Goal: Transaction & Acquisition: Book appointment/travel/reservation

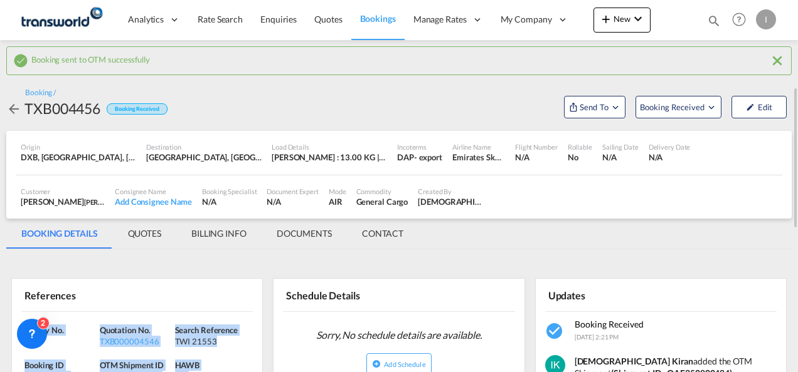
scroll to position [188, 0]
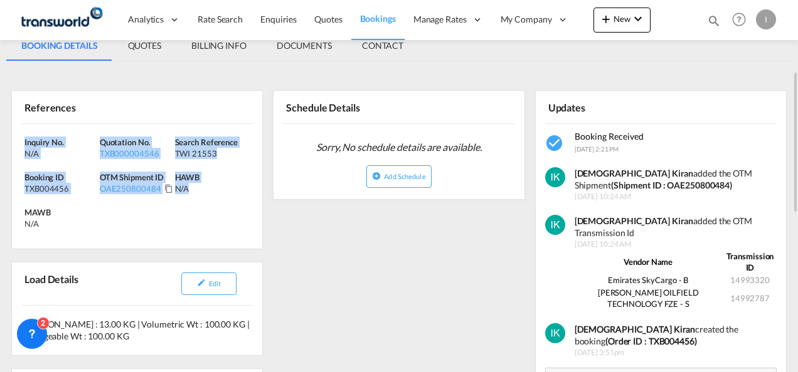
click at [189, 226] on div "Inquiry No. N/A Quotation No. TXB000004546 Search Reference TWI 21553 Booking I…" at bounding box center [137, 186] width 250 height 125
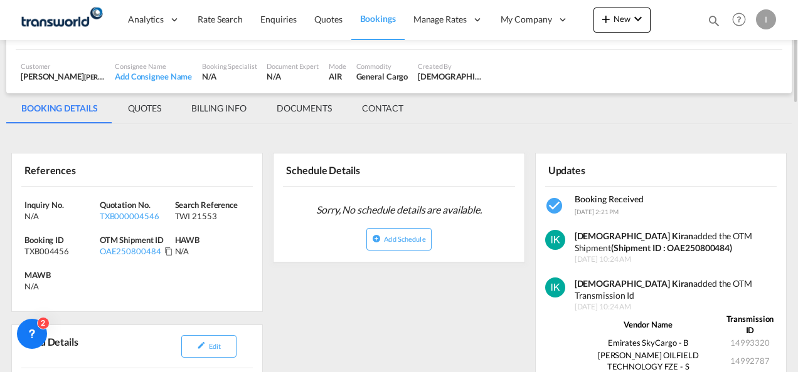
scroll to position [0, 0]
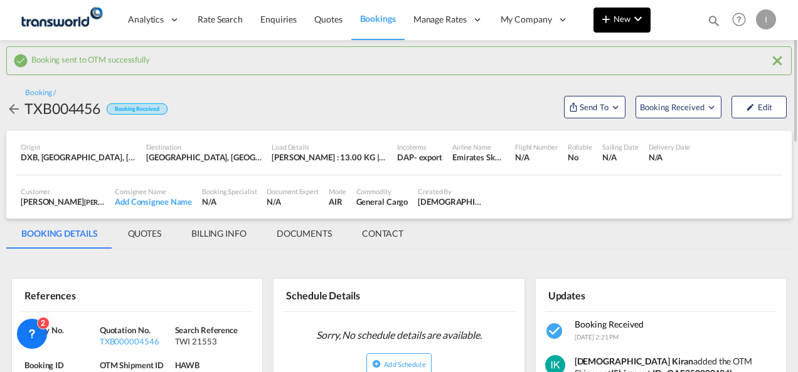
click at [613, 19] on md-icon "icon-plus 400-fg" at bounding box center [605, 18] width 15 height 15
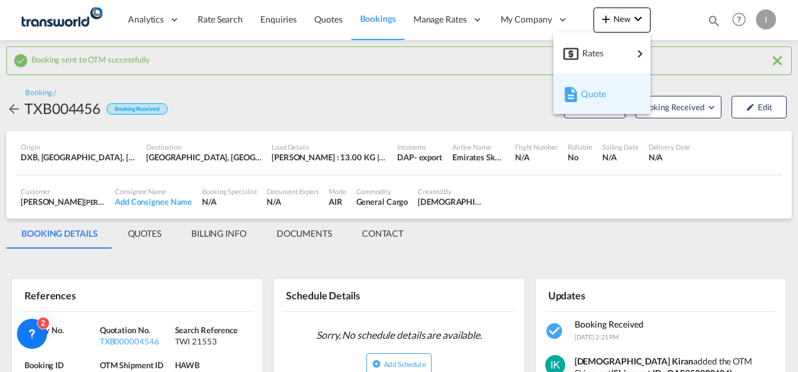
click at [579, 97] on div "Quote" at bounding box center [601, 93] width 77 height 31
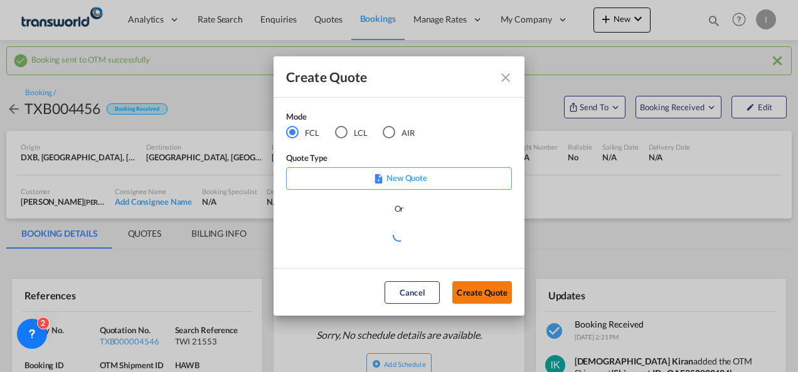
click at [475, 283] on button "Create Quote" at bounding box center [482, 293] width 60 height 23
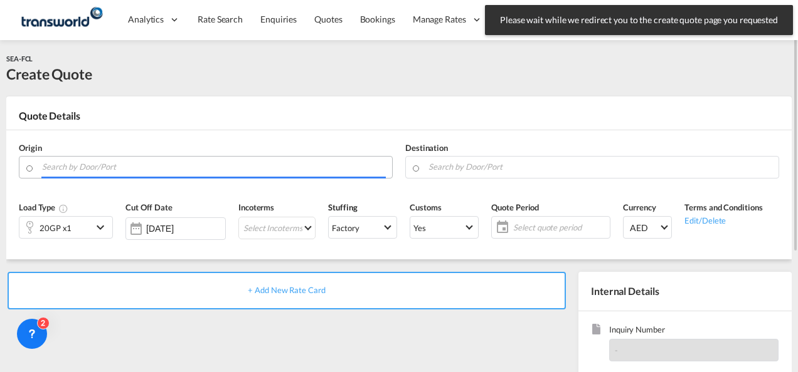
click at [228, 167] on input "Search by Door/Port" at bounding box center [214, 167] width 344 height 22
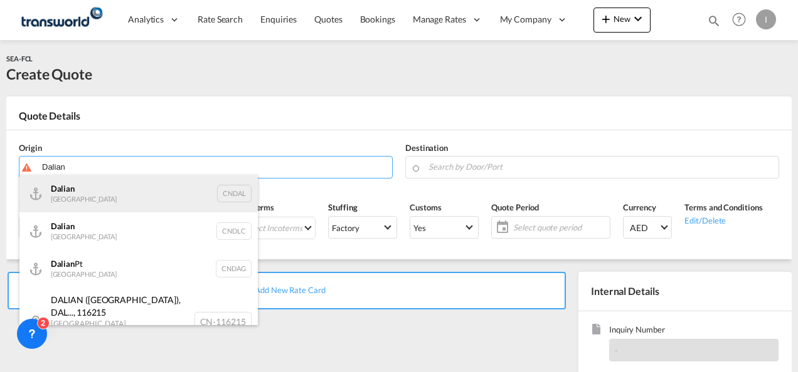
click at [98, 190] on div "Dalian [GEOGRAPHIC_DATA] CNDAL" at bounding box center [138, 194] width 238 height 38
type input "Dalian, [GEOGRAPHIC_DATA]"
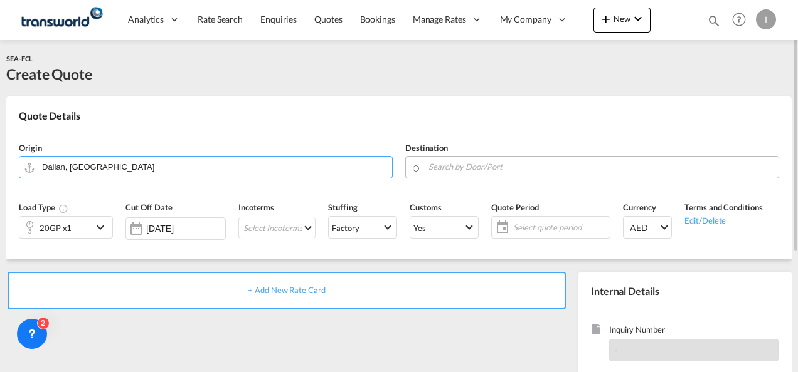
click at [472, 166] on input "Search by Door/Port" at bounding box center [600, 167] width 344 height 22
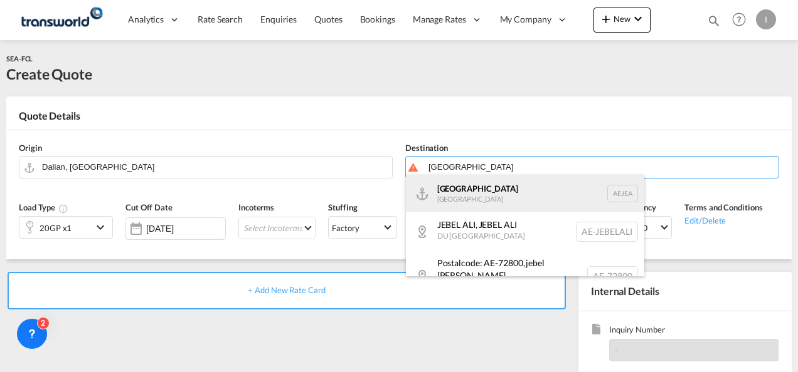
click at [460, 193] on div "[GEOGRAPHIC_DATA] [GEOGRAPHIC_DATA]" at bounding box center [525, 194] width 238 height 38
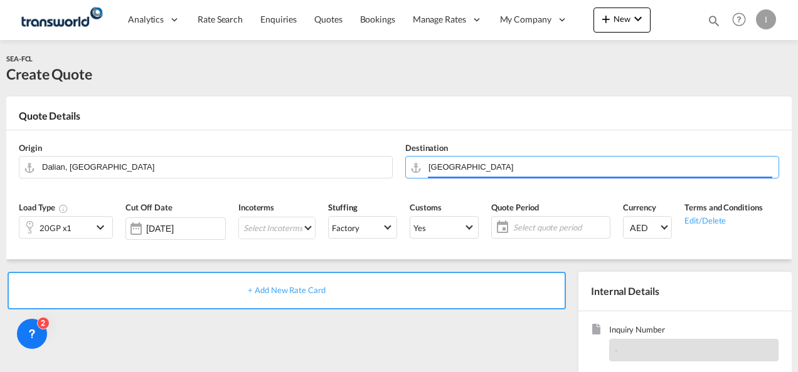
type input "[GEOGRAPHIC_DATA], [GEOGRAPHIC_DATA]"
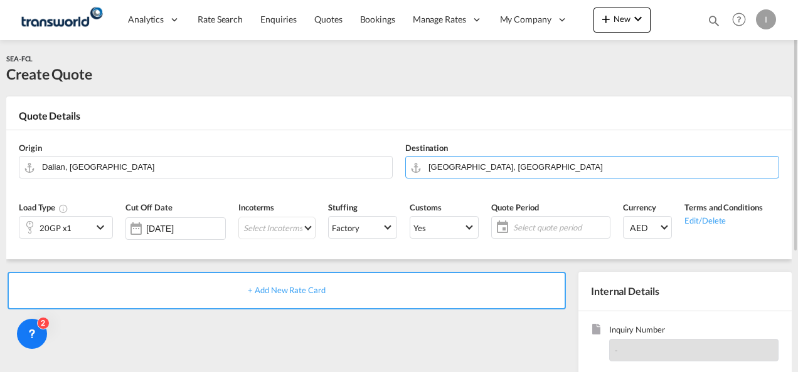
click at [53, 227] on div "20GP x1" at bounding box center [56, 228] width 32 height 18
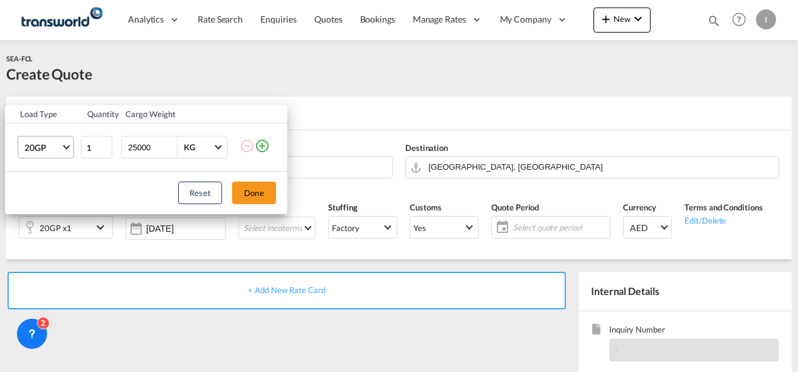
click at [56, 149] on span "20GP" at bounding box center [42, 148] width 36 height 13
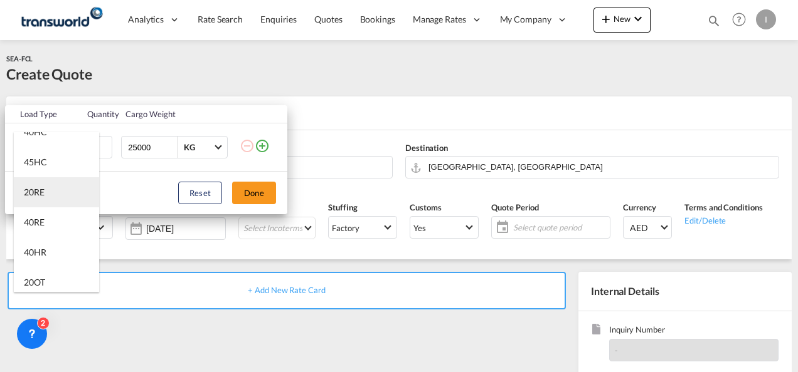
scroll to position [125, 0]
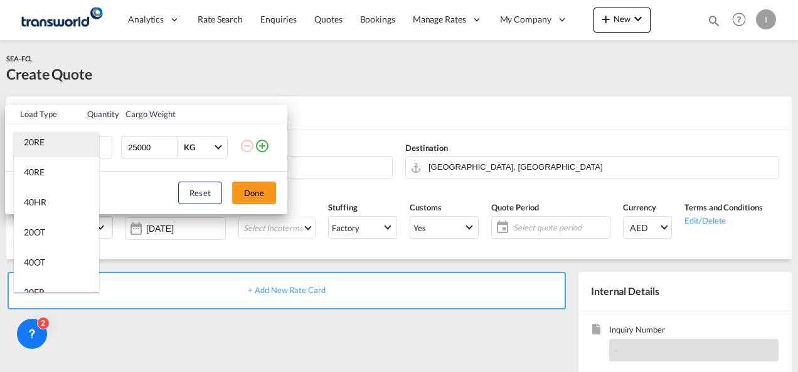
click at [41, 148] on div "20RE" at bounding box center [34, 142] width 21 height 13
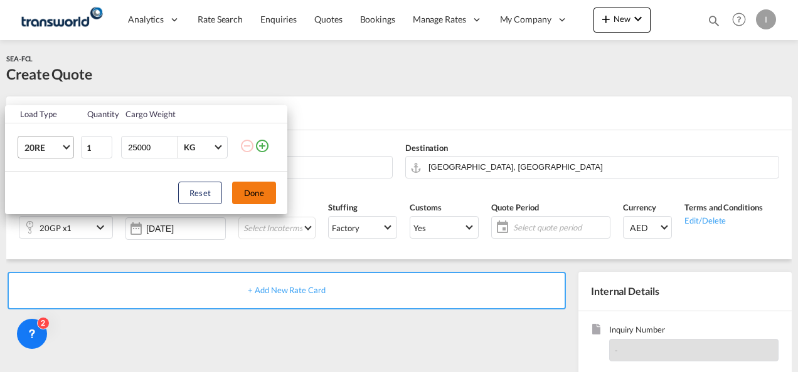
click at [257, 188] on button "Done" at bounding box center [254, 193] width 44 height 23
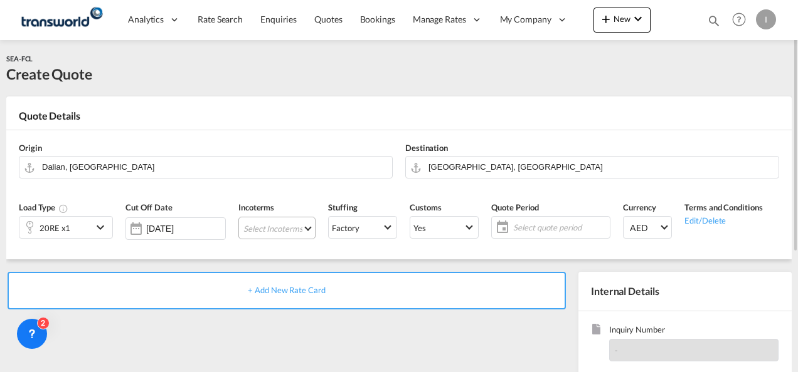
click at [260, 236] on md-select "Select Incoterms DAP - export Delivered at Place DAP - import Delivered at Plac…" at bounding box center [276, 228] width 77 height 23
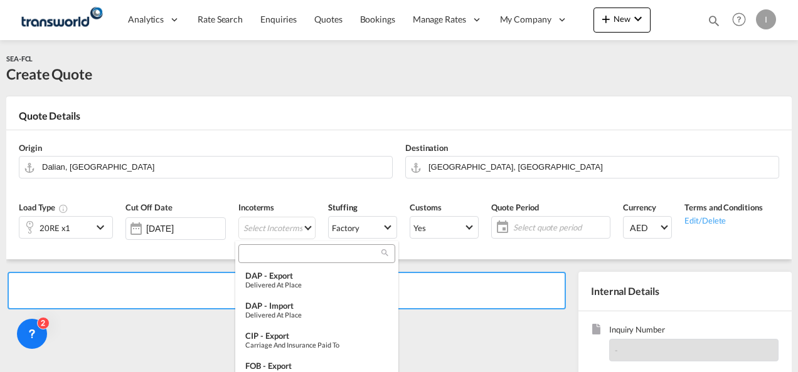
click at [258, 250] on input "search" at bounding box center [311, 253] width 139 height 11
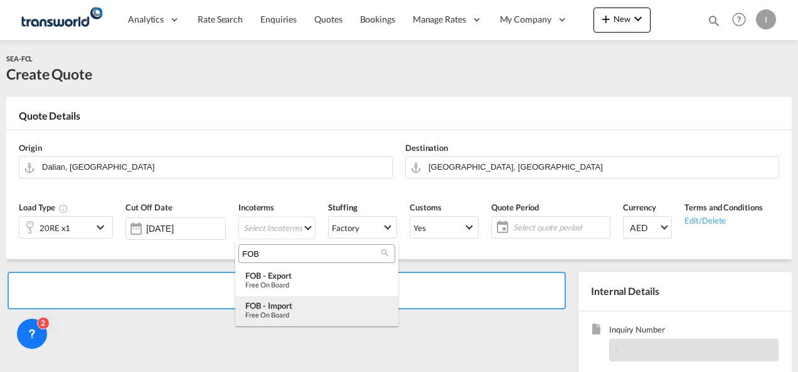
type input "FOB"
click at [278, 314] on div "Free on Board" at bounding box center [316, 315] width 143 height 8
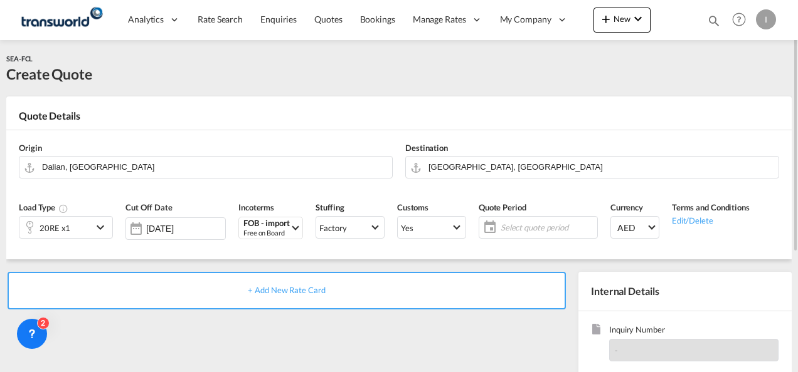
click at [520, 228] on span "Select quote period" at bounding box center [546, 227] width 93 height 11
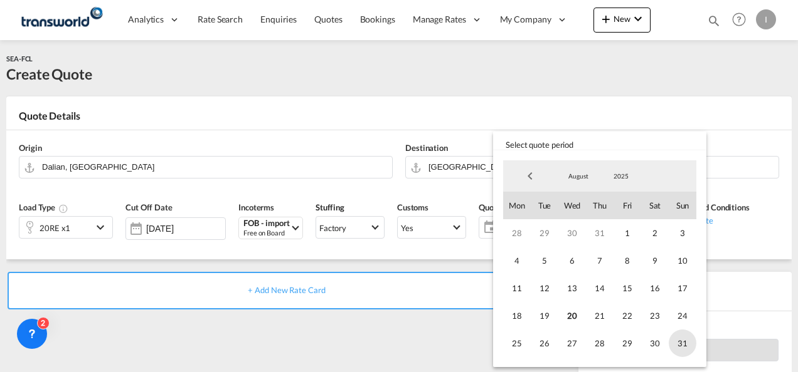
click at [679, 339] on span "31" at bounding box center [682, 344] width 28 height 28
click at [275, 344] on md-backdrop at bounding box center [399, 186] width 798 height 372
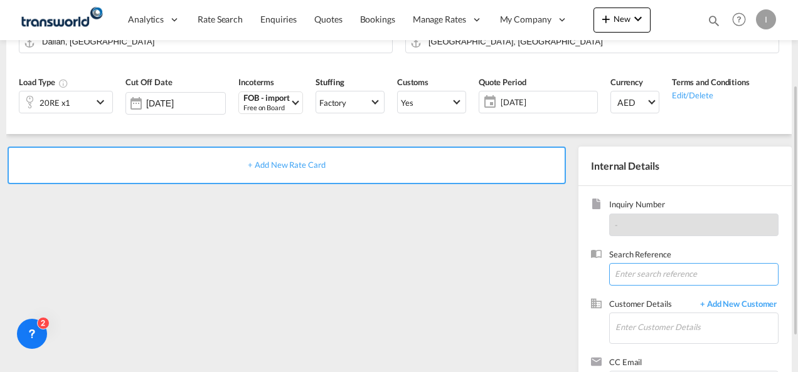
click at [624, 265] on input at bounding box center [693, 274] width 169 height 23
paste input "TWI 21542"
type input "TWI 21542"
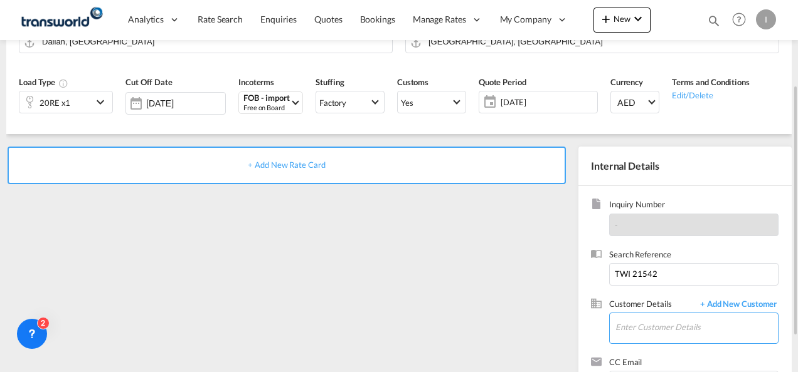
click at [622, 322] on input "Enter Customer Details" at bounding box center [696, 328] width 162 height 28
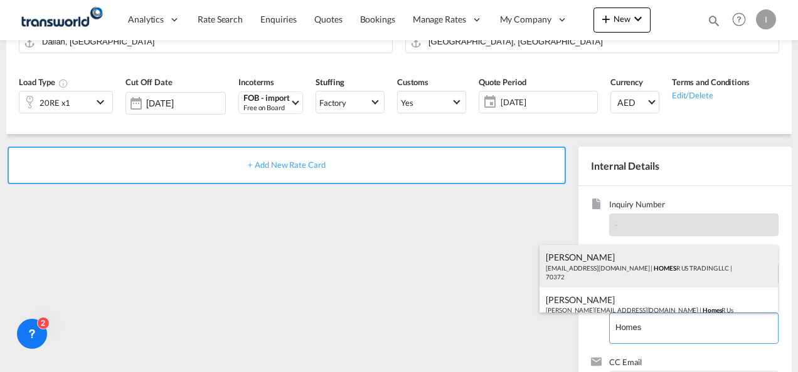
click at [572, 266] on div "Abhay S [EMAIL_ADDRESS][DOMAIN_NAME] | HOMES R US TRADING LLC | 70372" at bounding box center [658, 266] width 238 height 43
type input "HOMES R US TRADING LLC, Abhay S, [EMAIL_ADDRESS][DOMAIN_NAME]"
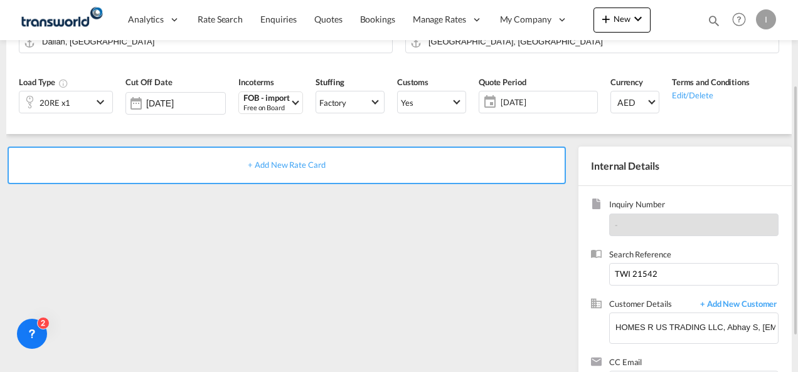
click at [282, 168] on span "+ Add New Rate Card" at bounding box center [286, 165] width 77 height 10
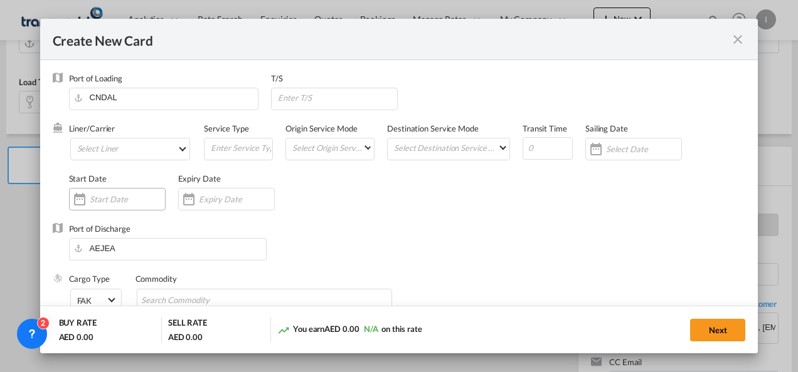
type input "Basic Ocean Freight"
select select "per equipment"
click at [100, 154] on md-select "Select Liner 2HM LOGISTICS D.O.O 2HM LOGISTICS D.O.O. / TDWC-CAPODISTRI 2HM LOG…" at bounding box center [130, 149] width 120 height 23
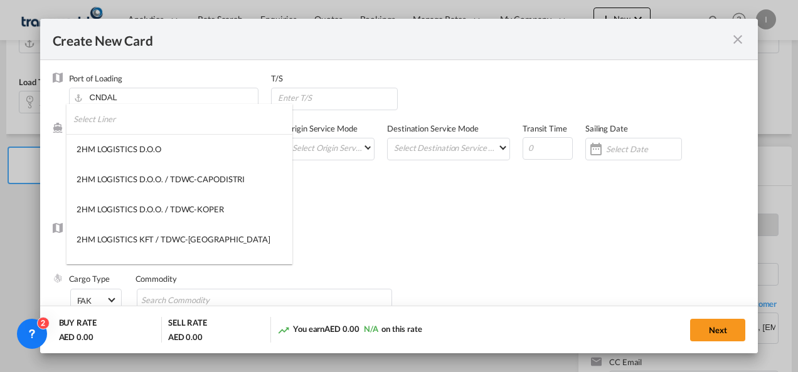
click at [93, 118] on input "search" at bounding box center [182, 119] width 219 height 30
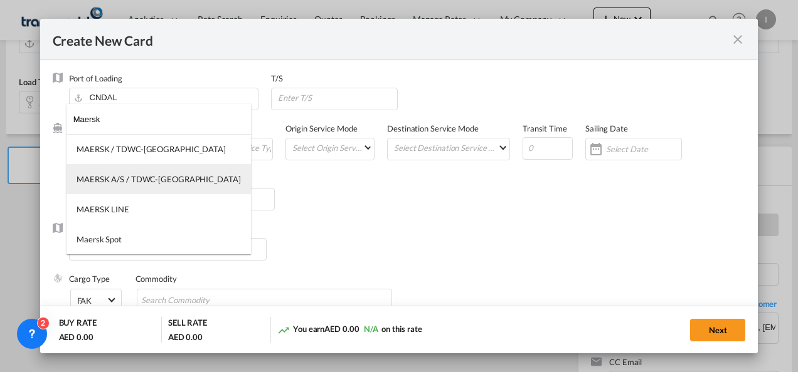
type input "Maersk"
click at [109, 179] on div "MAERSK A/S / TDWC-[GEOGRAPHIC_DATA]" at bounding box center [159, 179] width 164 height 11
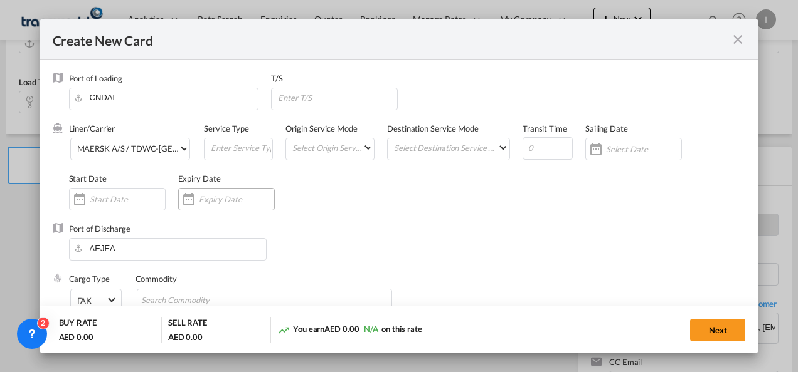
click at [199, 203] on input "Create New Card ..." at bounding box center [236, 199] width 75 height 10
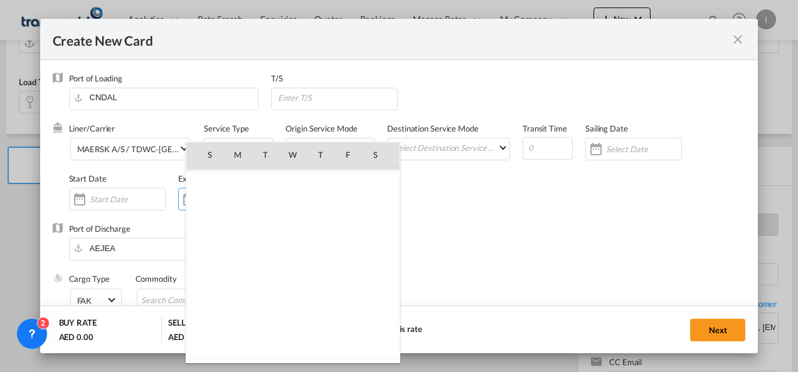
scroll to position [290317, 0]
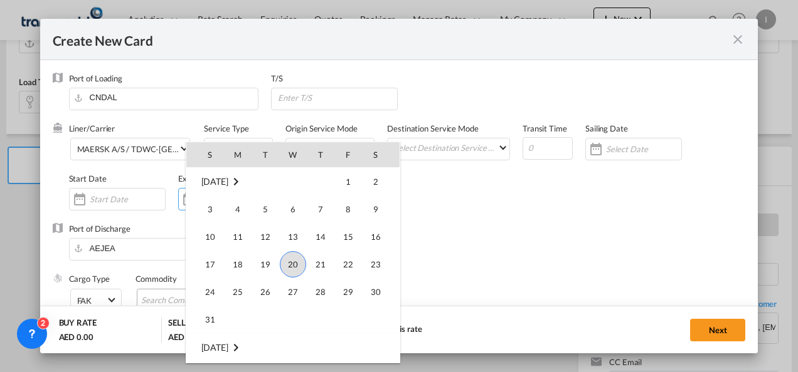
click at [377, 292] on span "30" at bounding box center [375, 292] width 25 height 25
type input "[DATE]"
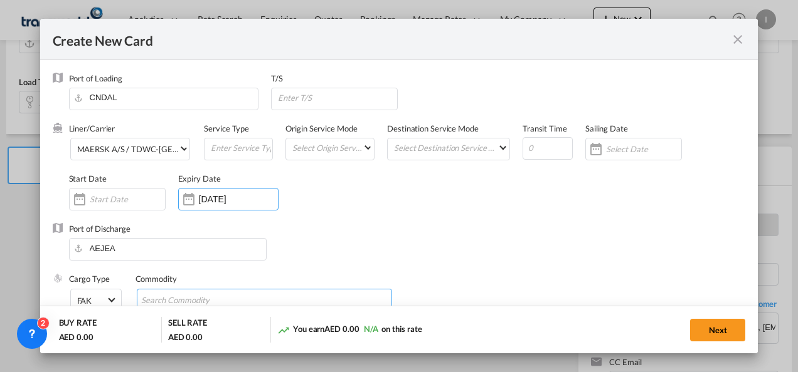
click at [161, 292] on input "Search Commodity" at bounding box center [198, 301] width 115 height 20
type input "General Cargo"
click at [335, 233] on div "Port of Discharge [GEOGRAPHIC_DATA]" at bounding box center [399, 248] width 693 height 50
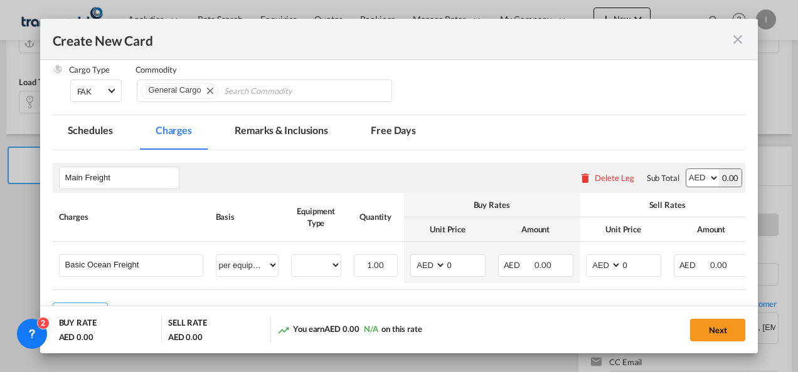
scroll to position [251, 0]
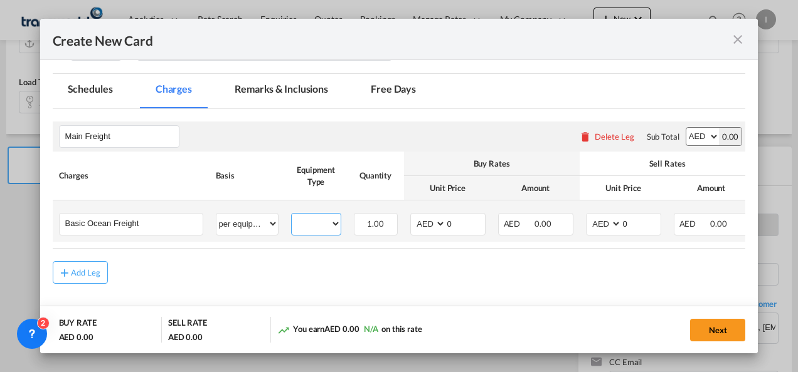
click at [311, 219] on select "20RE" at bounding box center [316, 224] width 49 height 17
select select "20RE"
click at [292, 216] on select "20RE" at bounding box center [316, 224] width 49 height 17
click at [417, 221] on select "AED AFN ALL AMD ANG AOA ARS AUD AWG AZN BAM BBD BDT BGN BHD BIF BMD BND [PERSON…" at bounding box center [429, 224] width 33 height 17
select select "string:USD"
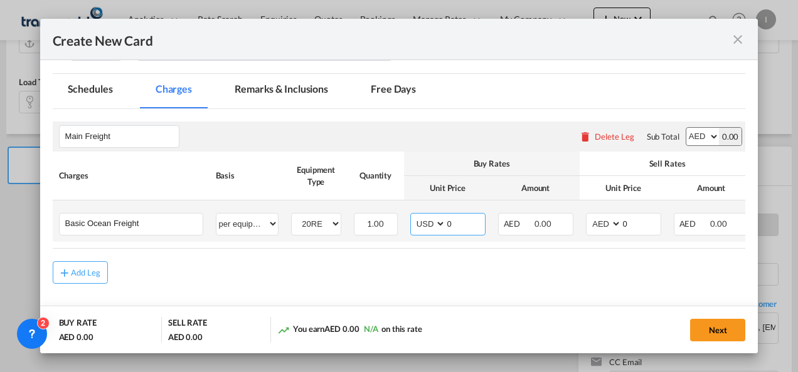
click at [413, 216] on select "AED AFN ALL AMD ANG AOA ARS AUD AWG AZN BAM BBD BDT BGN BHD BIF BMD BND [PERSON…" at bounding box center [429, 224] width 33 height 17
drag, startPoint x: 453, startPoint y: 228, endPoint x: 435, endPoint y: 230, distance: 18.2
click at [435, 230] on md-input-container "AED AFN ALL AMD ANG AOA ARS AUD AWG AZN BAM BBD BDT BGN BHD BIF BMD BND [PERSON…" at bounding box center [447, 224] width 75 height 23
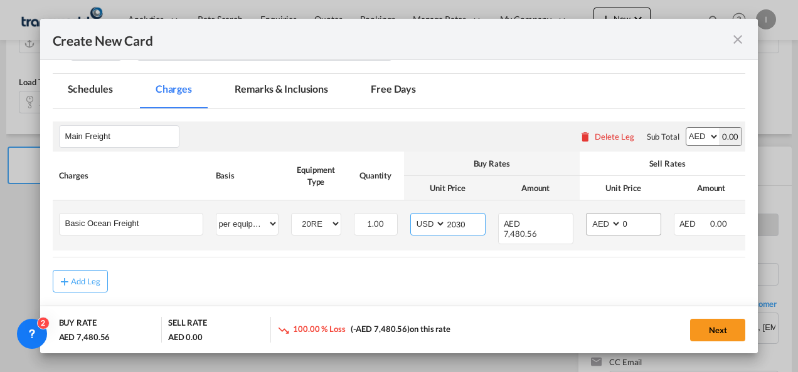
type input "2030"
click at [601, 223] on select "AED AFN ALL AMD ANG AOA ARS AUD AWG AZN BAM BBD BDT BGN BHD BIF BMD BND [PERSON…" at bounding box center [604, 224] width 33 height 17
select select "string:USD"
click at [588, 216] on select "AED AFN ALL AMD ANG AOA ARS AUD AWG AZN BAM BBD BDT BGN BHD BIF BMD BND [PERSON…" at bounding box center [604, 224] width 33 height 17
drag, startPoint x: 634, startPoint y: 227, endPoint x: 594, endPoint y: 228, distance: 39.5
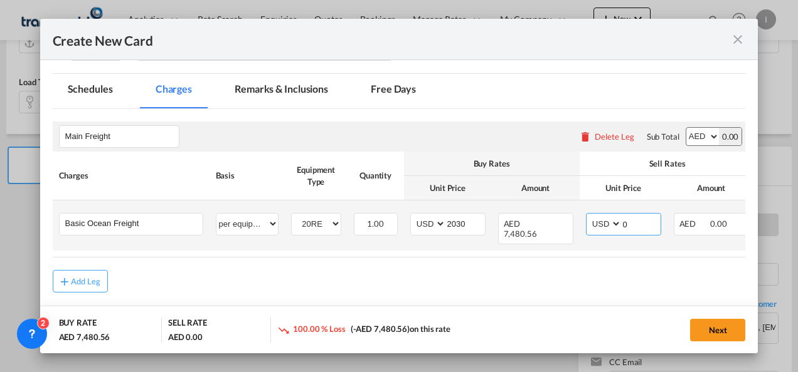
click at [594, 228] on md-input-container "AED AFN ALL AMD ANG AOA ARS AUD AWG AZN BAM BBD BDT BGN BHD BIF BMD BND [PERSON…" at bounding box center [623, 224] width 75 height 23
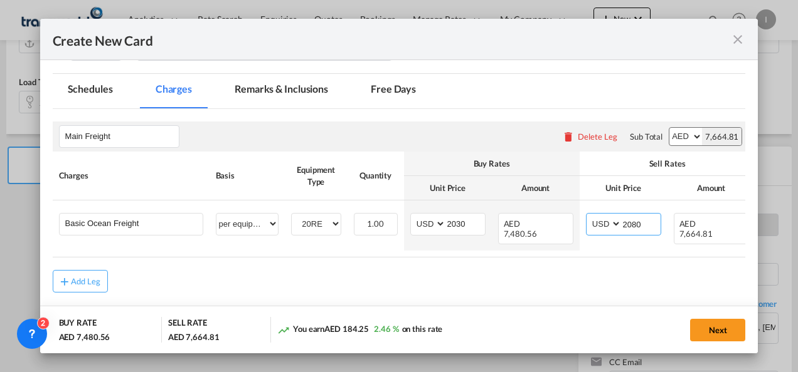
type input "2080"
click at [615, 254] on rate-modification "Main Freight Please enter leg name Leg Name Already Exists Delete Leg Sub Total…" at bounding box center [399, 201] width 693 height 184
drag, startPoint x: 615, startPoint y: 254, endPoint x: 723, endPoint y: 245, distance: 108.9
click at [723, 245] on rate-modification "Main Freight Please enter leg name Leg Name Already Exists Delete Leg Sub Total…" at bounding box center [399, 201] width 693 height 184
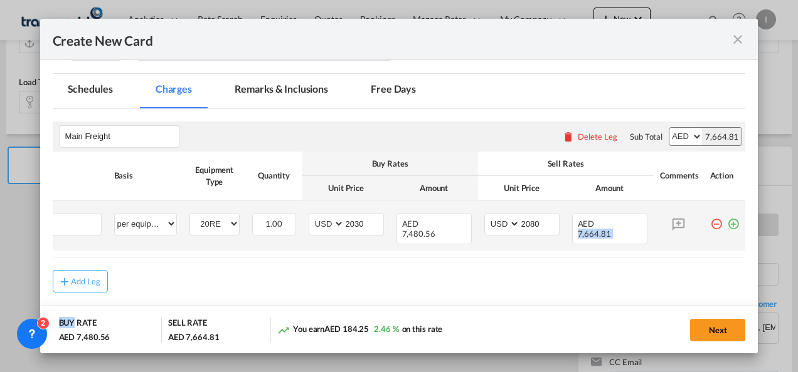
click at [727, 221] on md-icon "icon-plus-circle-outline green-400-fg" at bounding box center [733, 219] width 13 height 13
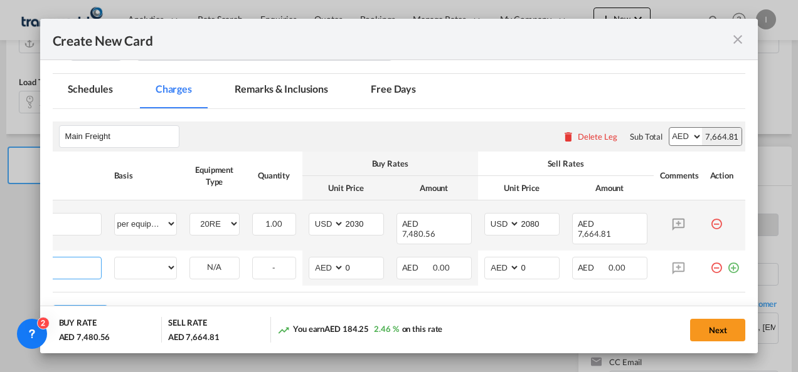
scroll to position [0, 13]
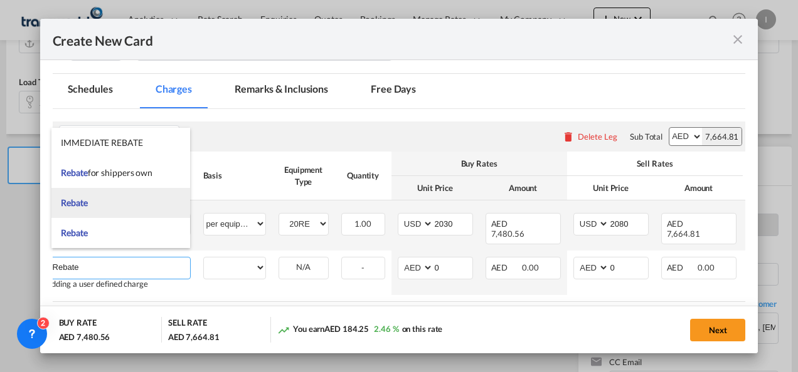
type input "Rebate"
click at [93, 203] on li "Rebate" at bounding box center [120, 203] width 139 height 30
select select "per equipment"
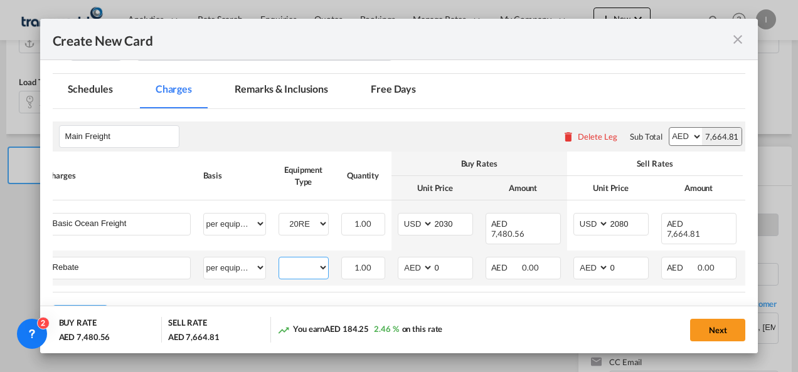
click at [308, 261] on select "20RE" at bounding box center [303, 268] width 49 height 17
click at [299, 263] on select "20RE" at bounding box center [304, 268] width 49 height 17
select select "20RE"
click at [280, 260] on select "20RE" at bounding box center [304, 268] width 49 height 17
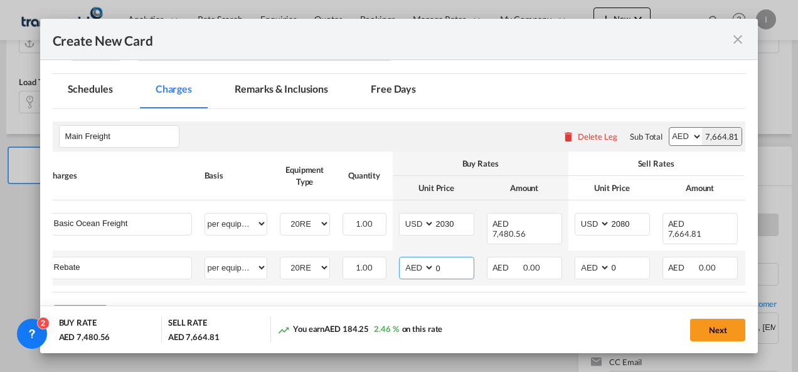
drag, startPoint x: 440, startPoint y: 259, endPoint x: 411, endPoint y: 262, distance: 29.0
click at [439, 259] on input "0" at bounding box center [454, 267] width 39 height 19
click at [403, 262] on select "AED AFN ALL AMD ANG AOA ARS AUD AWG AZN BAM BBD BDT BGN BHD BIF BMD BND [PERSON…" at bounding box center [417, 268] width 33 height 17
select select "string:USD"
click at [401, 260] on select "AED AFN ALL AMD ANG AOA ARS AUD AWG AZN BAM BBD BDT BGN BHD BIF BMD BND [PERSON…" at bounding box center [417, 268] width 33 height 17
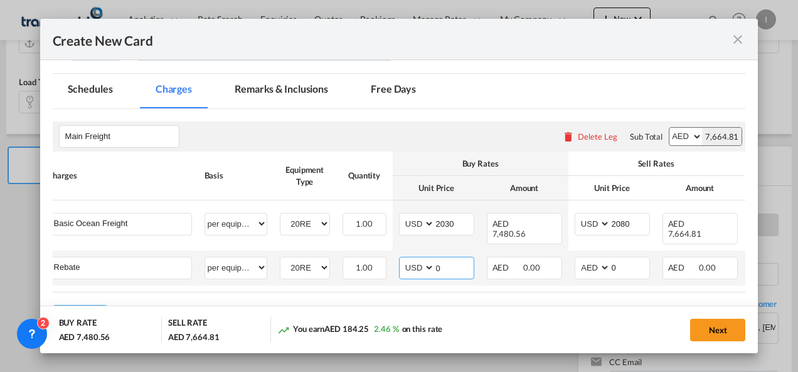
drag, startPoint x: 468, startPoint y: 262, endPoint x: 417, endPoint y: 263, distance: 50.8
click at [417, 263] on md-input-container "AED AFN ALL AMD ANG AOA ARS AUD AWG AZN BAM BBD BDT BGN BHD BIF BMD BND [PERSON…" at bounding box center [436, 268] width 75 height 23
type input "25"
click at [444, 295] on rate-modification "Main Freight Please enter leg name Leg Name Already Exists Delete Leg Sub Total…" at bounding box center [399, 218] width 693 height 219
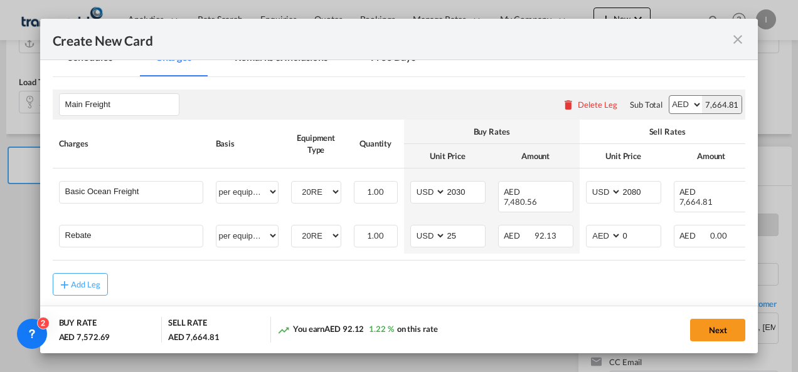
scroll to position [298, 0]
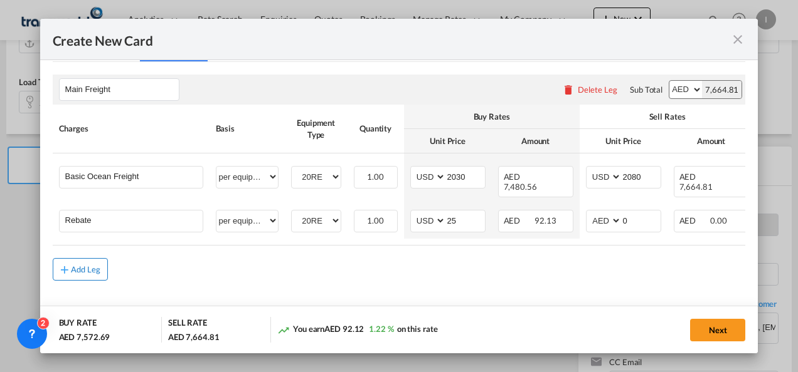
click at [100, 260] on button "Add Leg" at bounding box center [80, 269] width 55 height 23
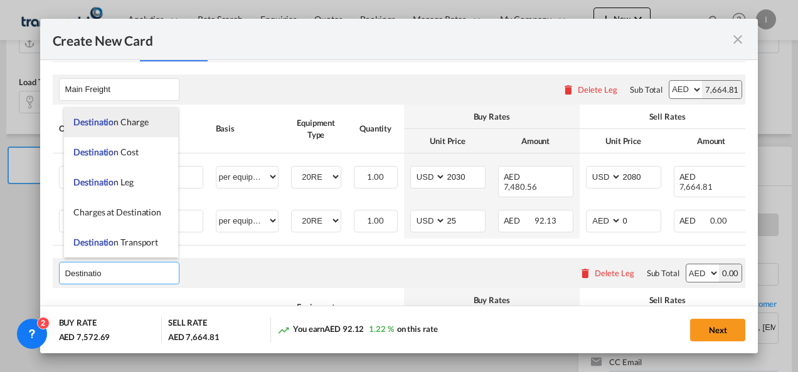
click at [97, 125] on span "Destinatio" at bounding box center [93, 122] width 40 height 11
type input "Destination Charge"
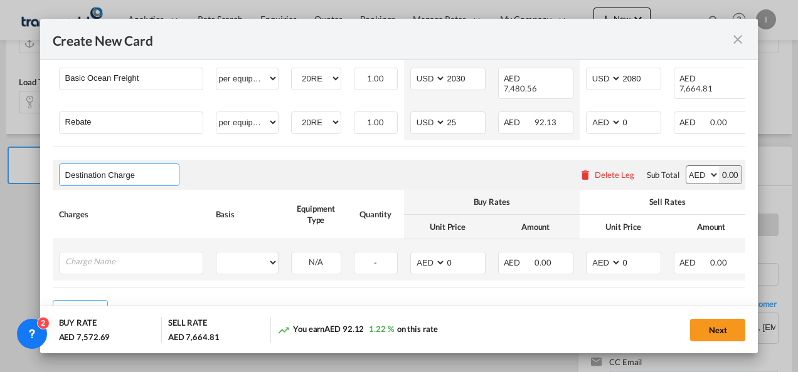
scroll to position [423, 0]
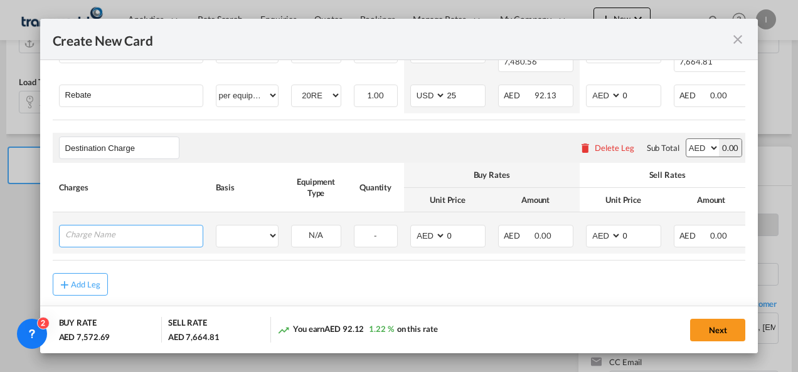
click at [103, 231] on input "Charge Name" at bounding box center [133, 235] width 137 height 19
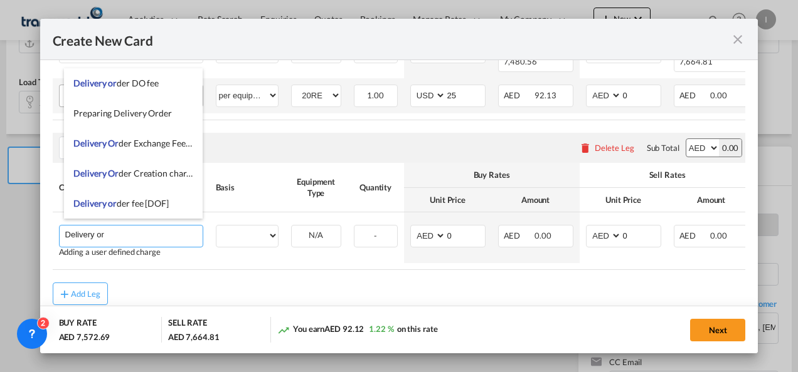
click at [118, 84] on span "Delivery or der DO fee" at bounding box center [115, 83] width 85 height 11
type input "Delivery order DO fee"
select select "per B/L"
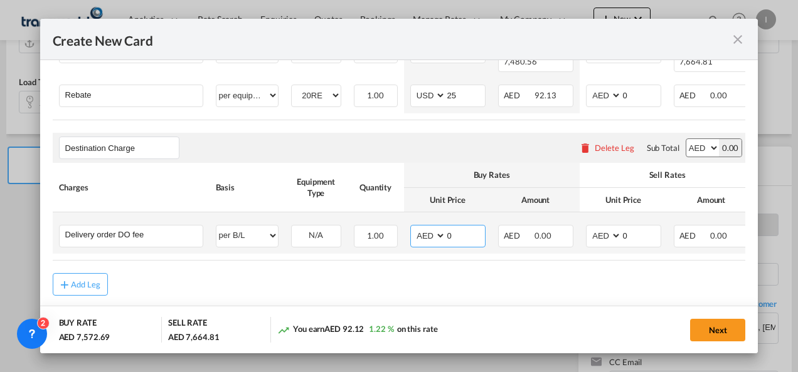
drag, startPoint x: 437, startPoint y: 232, endPoint x: 431, endPoint y: 228, distance: 7.1
click at [437, 232] on md-input-container "AED AFN ALL AMD ANG AOA ARS AUD AWG AZN BAM BBD BDT BGN BHD BIF BMD BND [PERSON…" at bounding box center [447, 236] width 75 height 23
type input "525"
drag, startPoint x: 616, startPoint y: 235, endPoint x: 600, endPoint y: 236, distance: 17.0
click at [600, 236] on md-input-container "AED AFN ALL AMD ANG AOA ARS AUD AWG AZN BAM BBD BDT BGN BHD BIF BMD BND [PERSON…" at bounding box center [623, 236] width 75 height 23
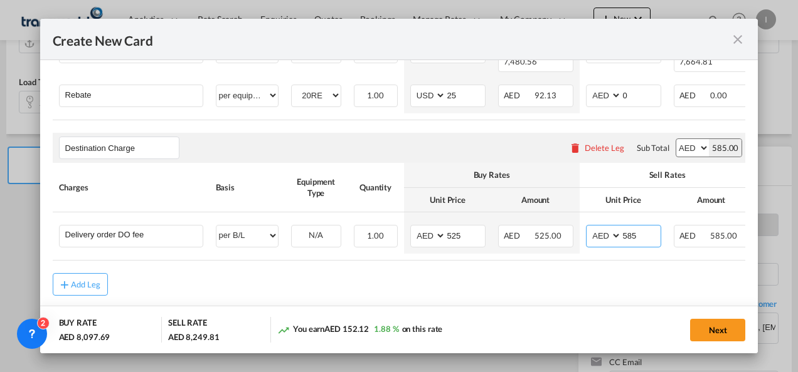
type input "585"
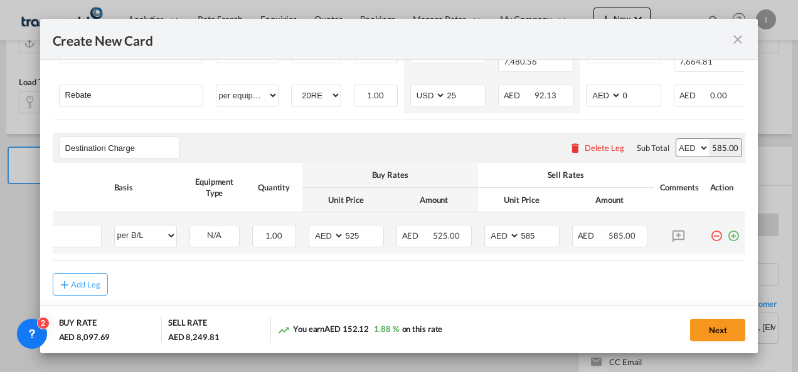
click at [729, 228] on md-icon "icon-plus-circle-outline green-400-fg" at bounding box center [733, 231] width 13 height 13
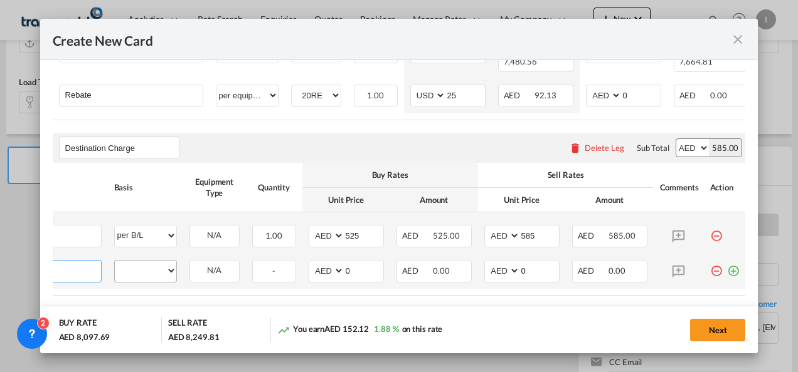
scroll to position [0, 13]
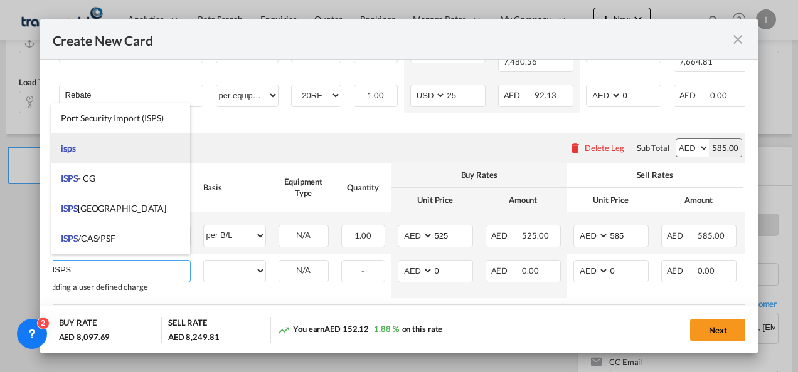
click at [74, 148] on span "isps" at bounding box center [68, 148] width 15 height 11
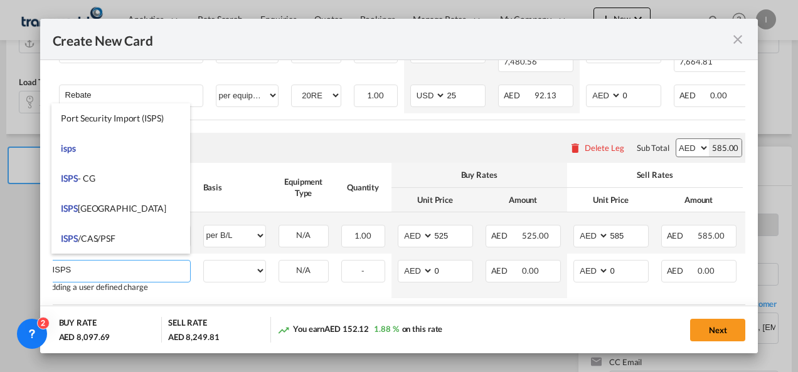
type input "isps"
select select "per equipment"
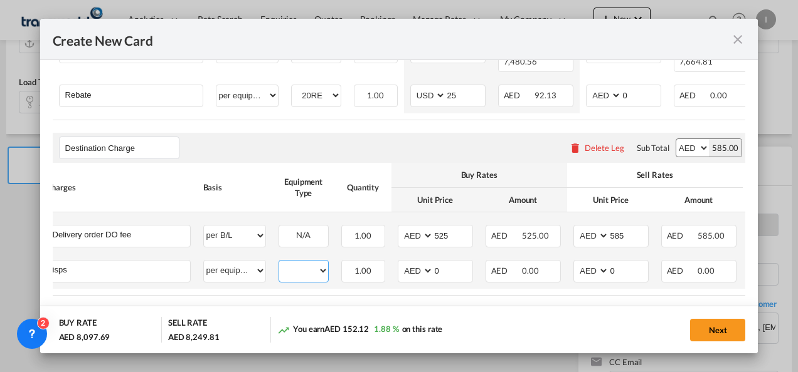
click at [304, 267] on select "20RE" at bounding box center [303, 271] width 49 height 17
select select "20RE"
click at [279, 263] on select "20RE" at bounding box center [303, 271] width 49 height 17
drag, startPoint x: 445, startPoint y: 269, endPoint x: 408, endPoint y: 269, distance: 37.0
click at [408, 269] on md-input-container "AED AFN ALL AMD ANG AOA ARS AUD AWG AZN BAM BBD BDT BGN BHD BIF BMD BND [PERSON…" at bounding box center [435, 271] width 75 height 23
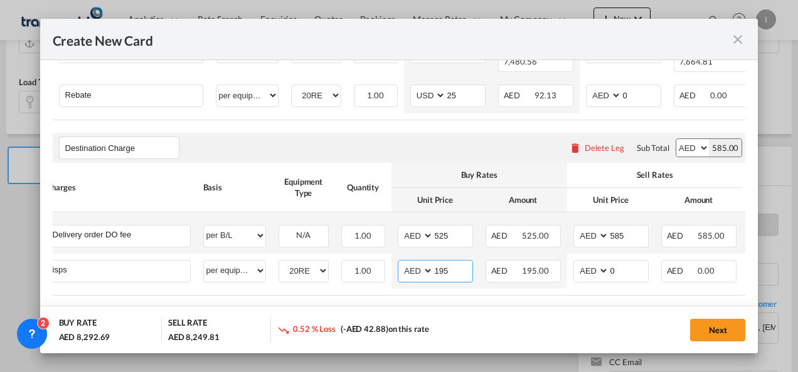
type input "195"
click at [389, 311] on md-dialog-actions "BUY RATE AED 8,292.69 SELL RATE AED 8,249.81 0.52 % Loss (-AED 42.88) on this r…" at bounding box center [399, 330] width 718 height 48
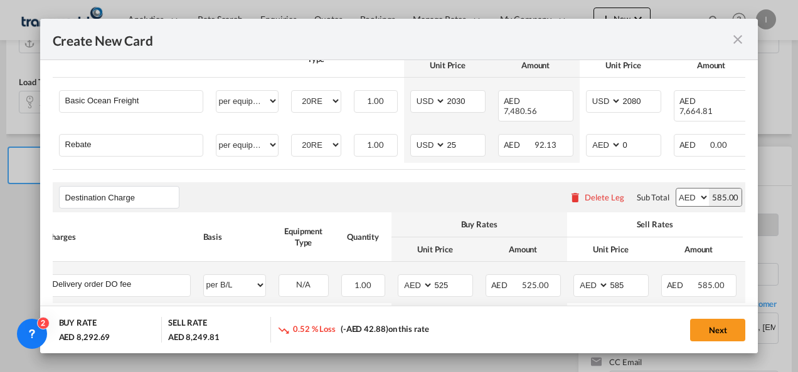
scroll to position [361, 0]
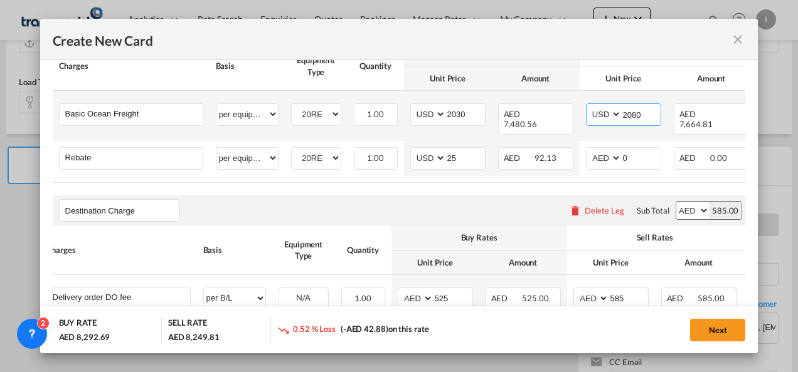
click at [633, 115] on input "2080" at bounding box center [640, 113] width 39 height 19
click at [631, 117] on input "2080" at bounding box center [640, 113] width 39 height 19
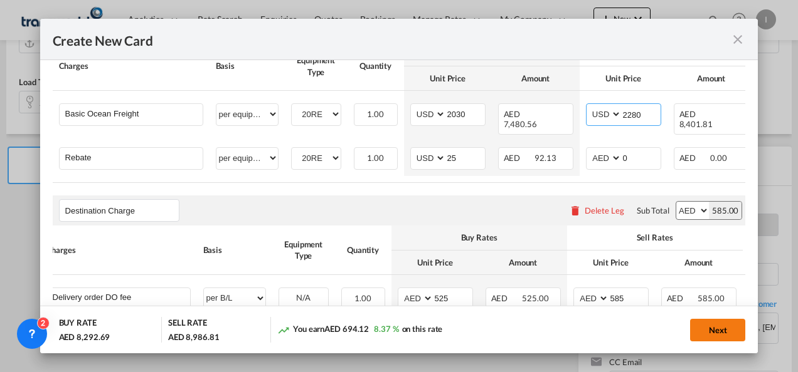
type input "2280"
click at [717, 334] on button "Next" at bounding box center [717, 330] width 55 height 23
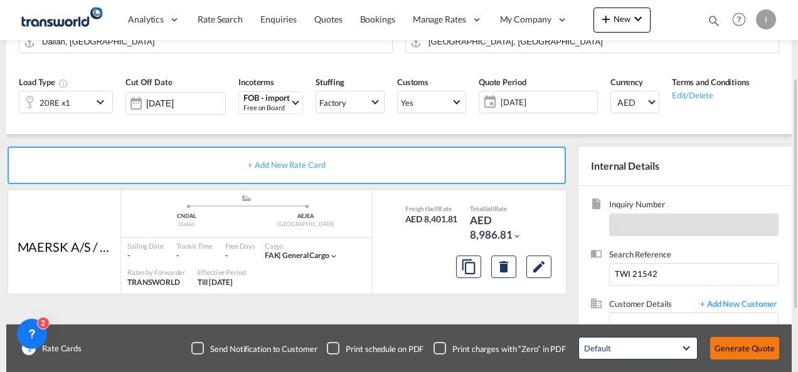
click at [724, 347] on button "Generate Quote" at bounding box center [744, 348] width 69 height 23
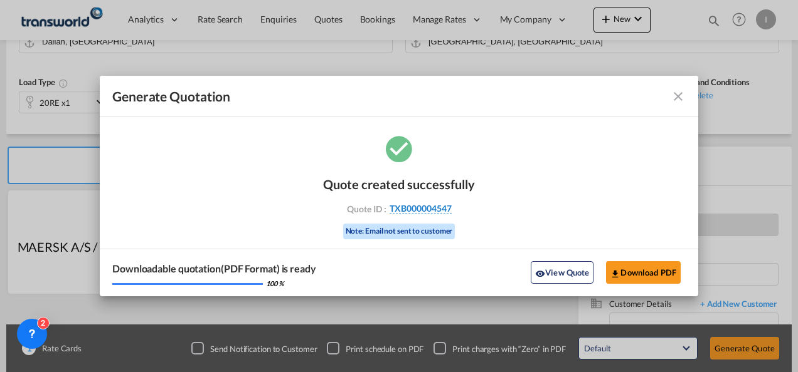
click at [415, 211] on span "TXB000004547" at bounding box center [420, 208] width 62 height 11
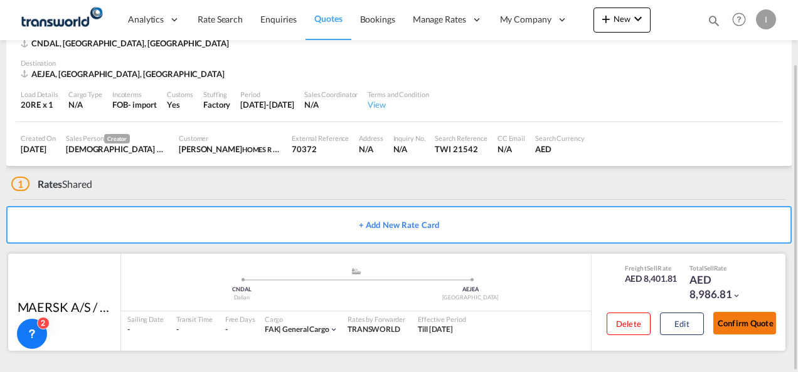
click at [749, 326] on button "Confirm Quote" at bounding box center [744, 323] width 63 height 23
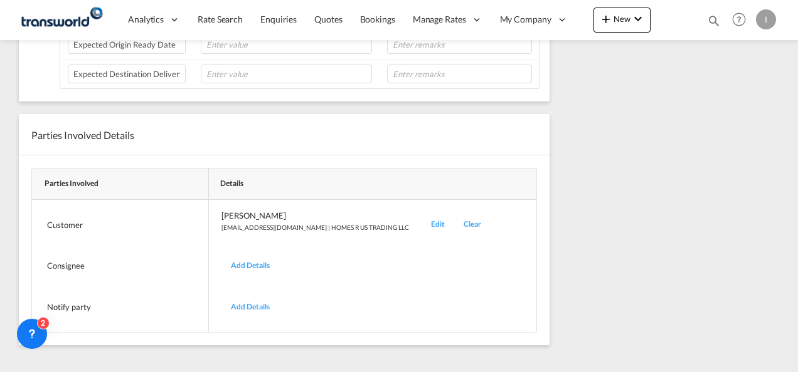
scroll to position [132, 0]
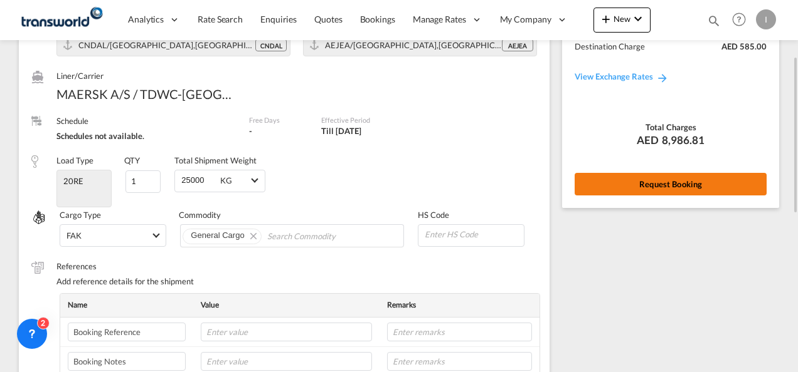
click at [593, 184] on button "Request Booking" at bounding box center [670, 184] width 192 height 23
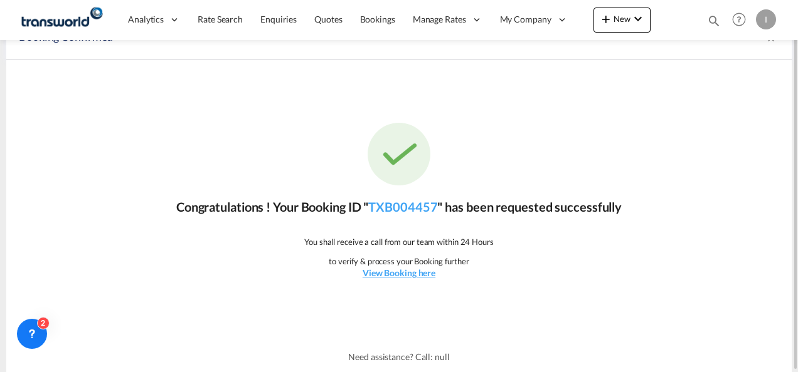
scroll to position [23, 0]
click at [383, 208] on link "TXB004457" at bounding box center [402, 207] width 69 height 15
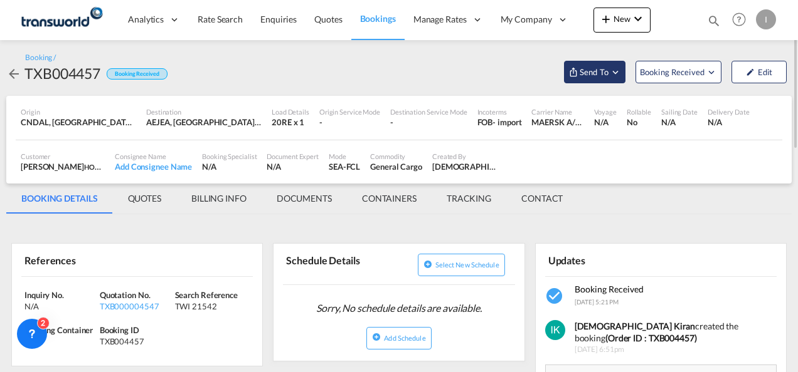
click at [579, 74] on span "Send To" at bounding box center [593, 72] width 31 height 13
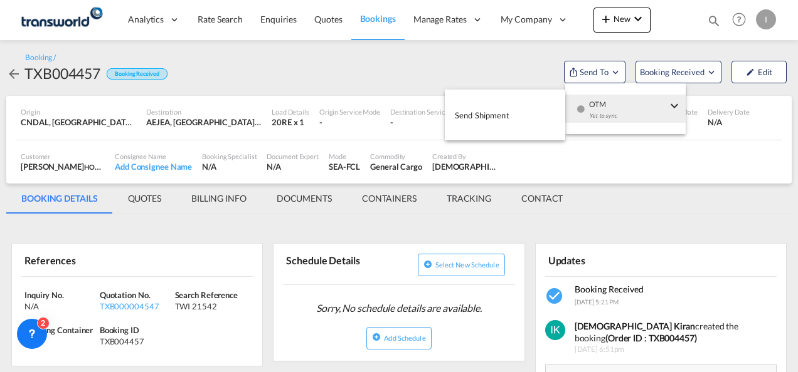
click at [520, 115] on button "Send Shipment" at bounding box center [505, 115] width 120 height 28
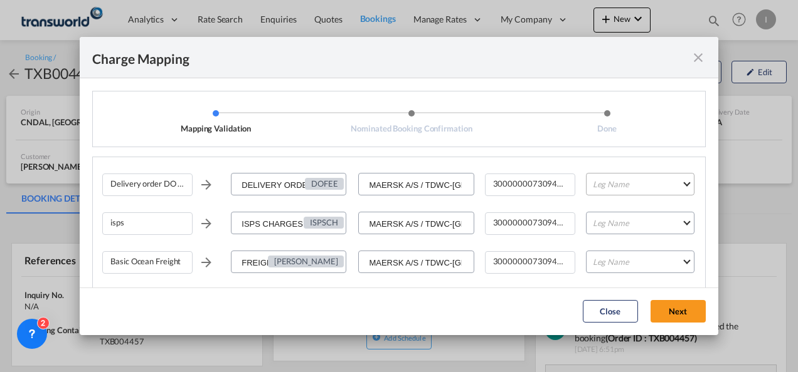
click at [611, 180] on md-select "Leg Name HANDLING ORIGIN VESSEL HANDLING DESTINATION OTHERS TL PICK UP CUSTOMS …" at bounding box center [640, 184] width 108 height 23
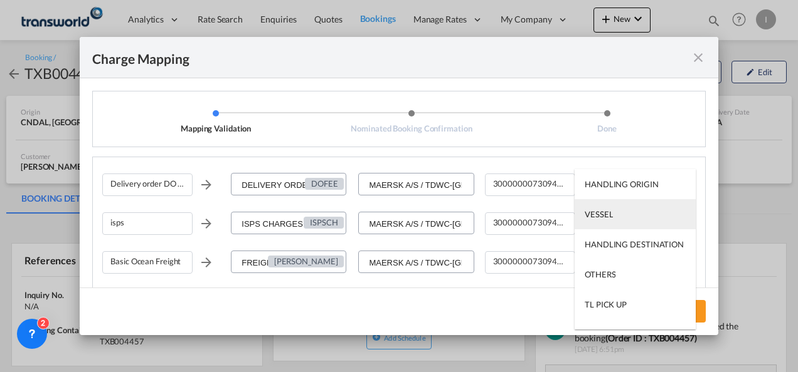
click at [609, 219] on div "VESSEL" at bounding box center [598, 214] width 28 height 11
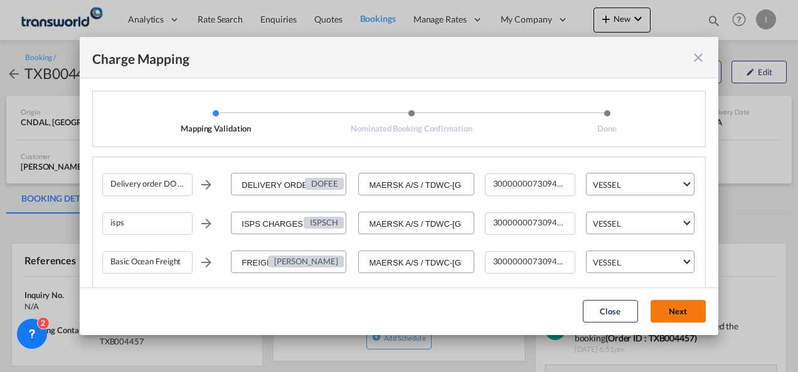
click at [682, 312] on button "Next" at bounding box center [677, 311] width 55 height 23
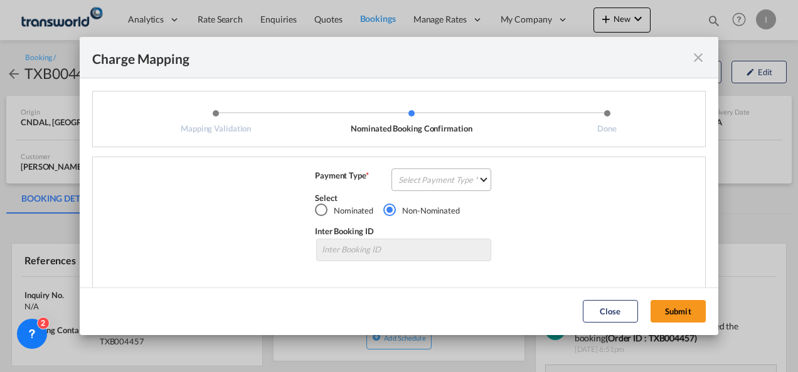
click at [457, 187] on md-select "Select Payment Type COLLECT PREPAID" at bounding box center [441, 180] width 100 height 23
click at [426, 184] on div "COLLECT" at bounding box center [412, 179] width 36 height 11
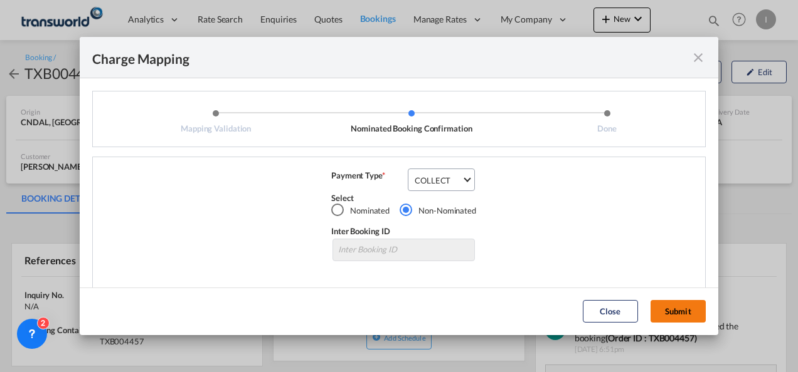
click at [677, 312] on button "Submit" at bounding box center [677, 311] width 55 height 23
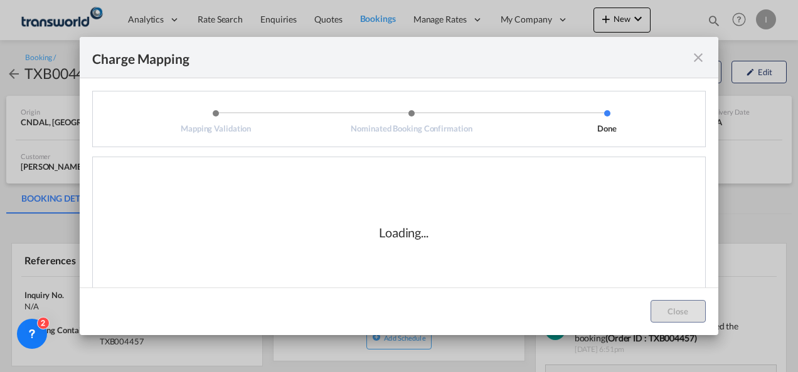
click at [452, 282] on div "Loading..." at bounding box center [403, 232] width 603 height 125
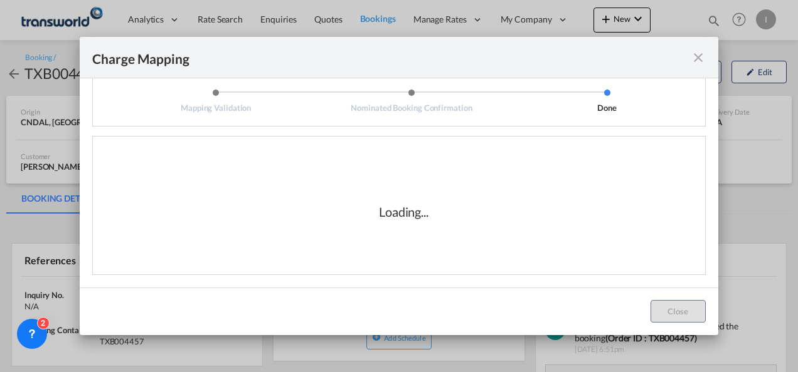
click at [371, 215] on div "Loading..." at bounding box center [403, 212] width 125 height 18
drag, startPoint x: 374, startPoint y: 216, endPoint x: 435, endPoint y: 224, distance: 61.5
click at [435, 224] on div "Loading..." at bounding box center [403, 211] width 603 height 125
drag, startPoint x: 435, startPoint y: 224, endPoint x: 430, endPoint y: 219, distance: 7.1
click at [434, 222] on div "Loading..." at bounding box center [403, 211] width 603 height 125
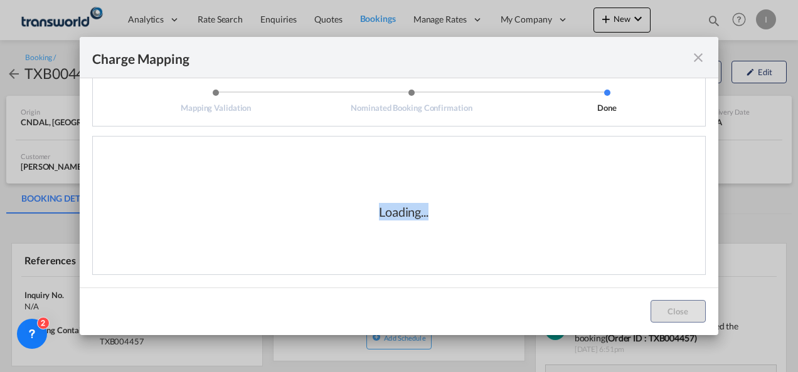
click at [398, 226] on div "Loading..." at bounding box center [403, 211] width 603 height 125
click at [379, 208] on div "Loading..." at bounding box center [404, 212] width 50 height 18
drag, startPoint x: 374, startPoint y: 210, endPoint x: 455, endPoint y: 213, distance: 81.6
click at [455, 213] on div "Loading..." at bounding box center [403, 212] width 125 height 18
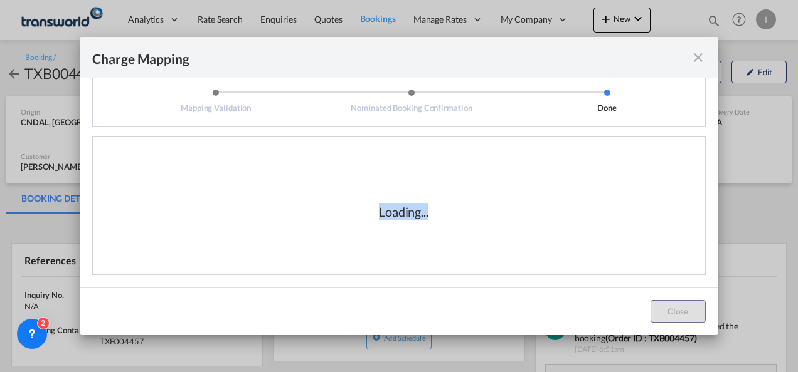
click at [394, 216] on div "Loading..." at bounding box center [404, 212] width 50 height 18
drag, startPoint x: 375, startPoint y: 211, endPoint x: 463, endPoint y: 212, distance: 88.4
click at [463, 212] on div "Loading..." at bounding box center [403, 211] width 603 height 125
click at [464, 212] on div "Loading..." at bounding box center [403, 211] width 603 height 125
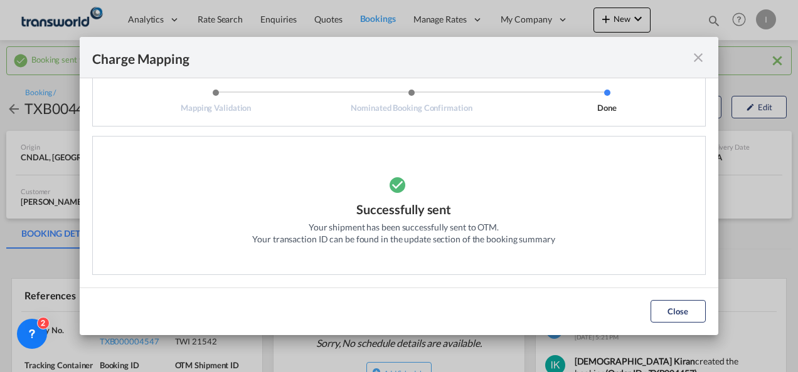
drag, startPoint x: 454, startPoint y: 216, endPoint x: 448, endPoint y: 217, distance: 6.4
click at [454, 216] on div "Successfully sent Your shipment has been successfully sent to OTM. Your transac…" at bounding box center [403, 228] width 302 height 55
click at [700, 311] on button "Close" at bounding box center [677, 311] width 55 height 23
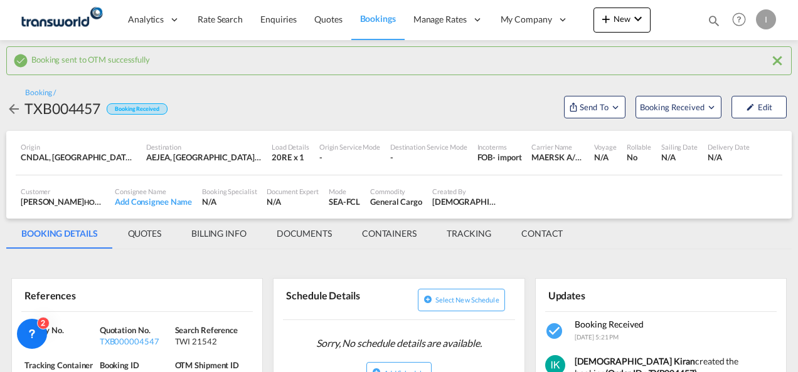
scroll to position [63, 0]
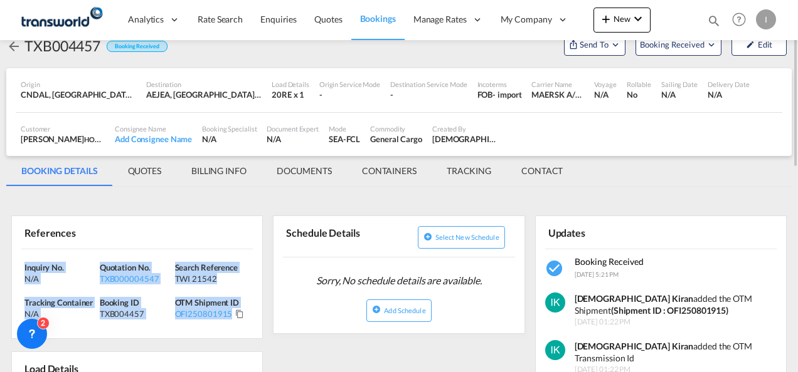
drag, startPoint x: 240, startPoint y: 313, endPoint x: 18, endPoint y: 267, distance: 226.0
click at [18, 267] on div "Inquiry No. N/A Quotation No. TXB000004547 Search Reference TWI 21542 Tracking …" at bounding box center [137, 295] width 250 height 90
drag, startPoint x: 18, startPoint y: 267, endPoint x: 26, endPoint y: 267, distance: 8.2
copy div "Inquiry No. N/A Quotation No. TXB000004547 Search Reference TWI 21542 Tracking …"
